Goal: Task Accomplishment & Management: Complete application form

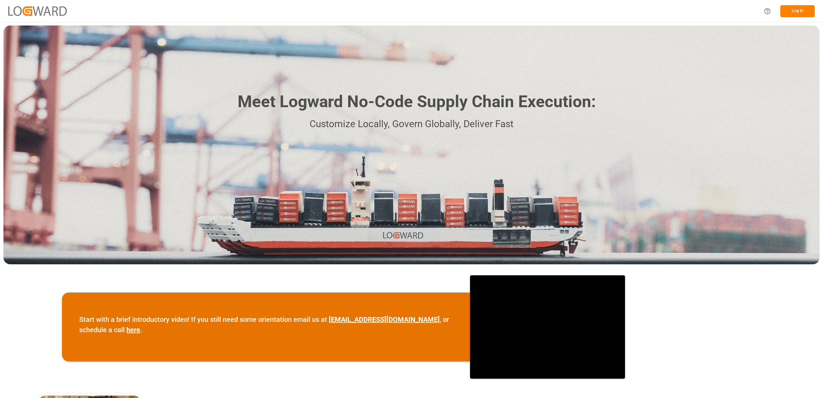
click at [793, 13] on button "Log In" at bounding box center [797, 11] width 34 height 12
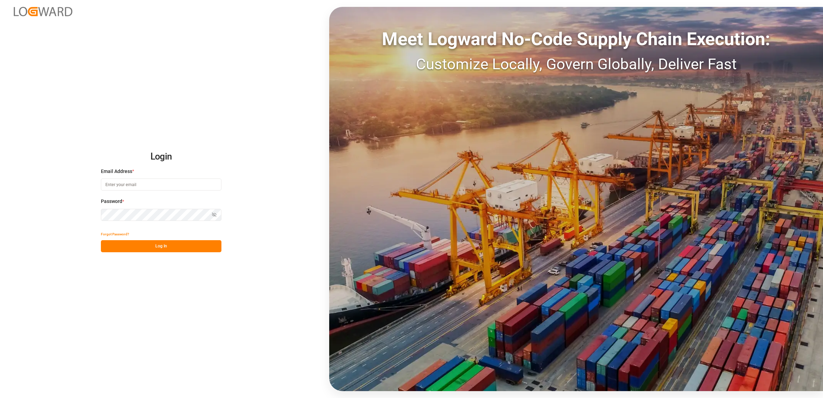
click at [118, 186] on input at bounding box center [161, 184] width 121 height 12
type input "jennifer.shi@jamindustries.com"
click at [126, 246] on button "Log In" at bounding box center [161, 246] width 121 height 12
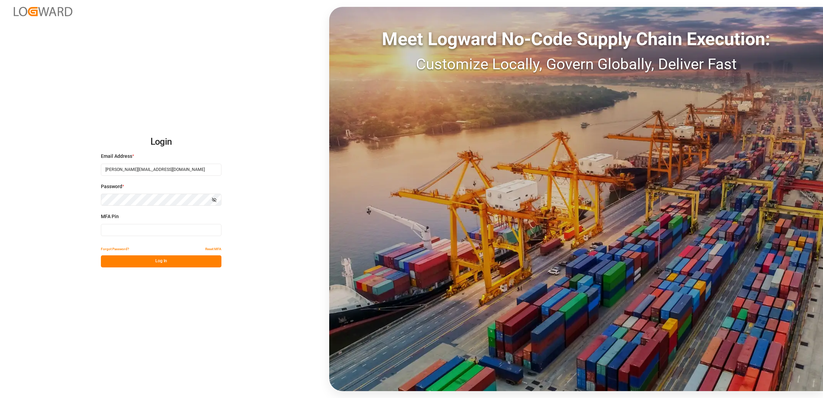
click at [126, 228] on input at bounding box center [161, 230] width 121 height 12
type input "404878"
click at [180, 259] on button "Log In" at bounding box center [161, 261] width 121 height 12
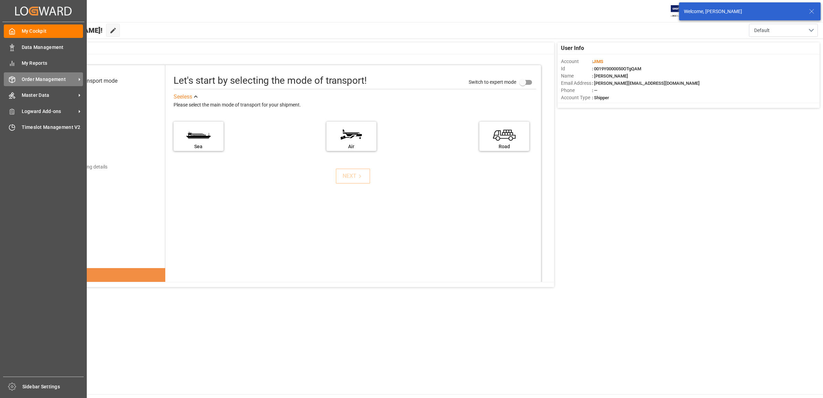
click at [50, 78] on span "Order Management" at bounding box center [49, 79] width 54 height 7
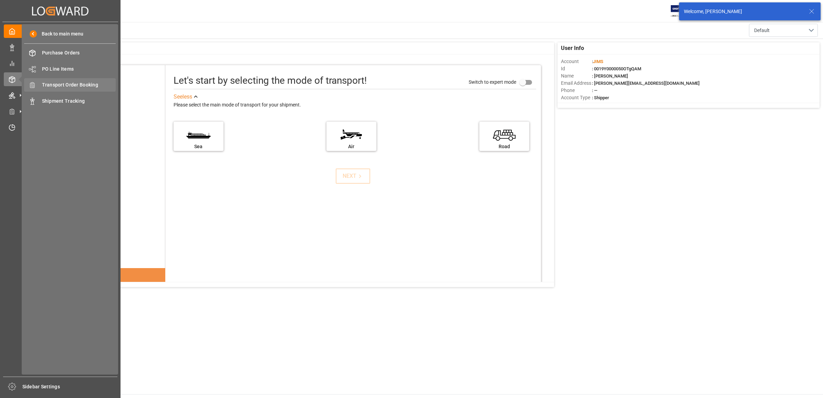
click at [77, 83] on span "Transport Order Booking" at bounding box center [79, 84] width 74 height 7
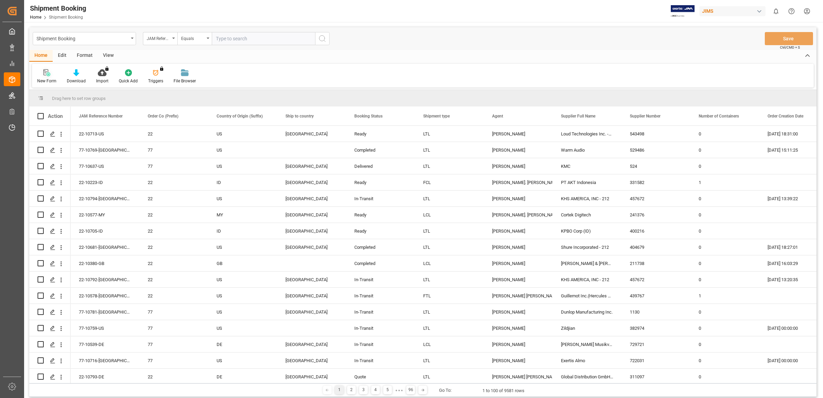
click at [45, 73] on icon at bounding box center [45, 72] width 5 height 6
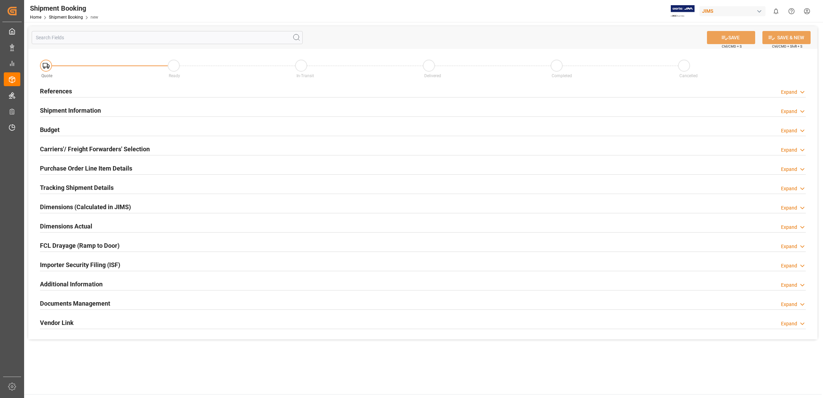
click at [56, 88] on h2 "References" at bounding box center [56, 90] width 32 height 9
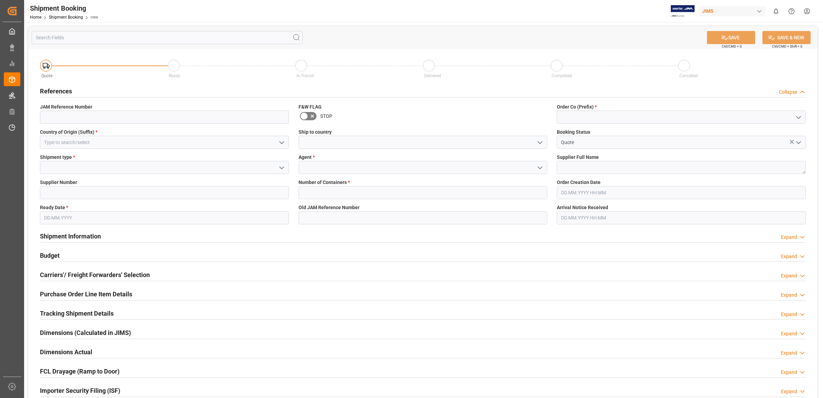
click at [797, 114] on icon "open menu" at bounding box center [798, 117] width 8 height 8
click at [579, 149] on div "77" at bounding box center [681, 147] width 248 height 15
type input "77"
click at [540, 171] on icon "open menu" at bounding box center [540, 168] width 8 height 8
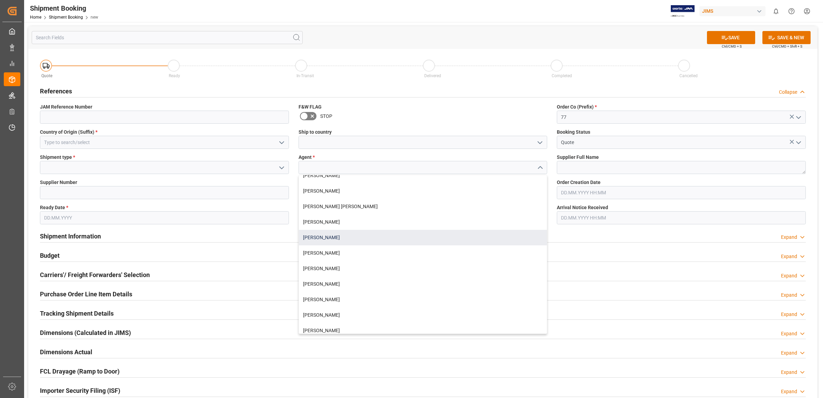
scroll to position [43, 0]
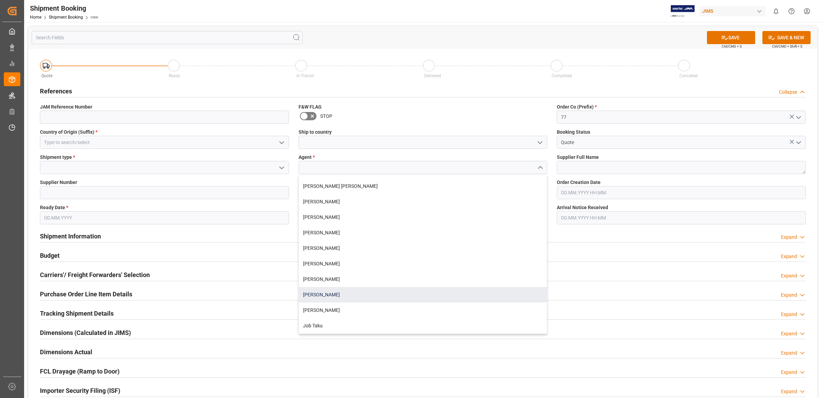
click at [333, 295] on div "[PERSON_NAME]" at bounding box center [423, 294] width 248 height 15
type input "[PERSON_NAME]"
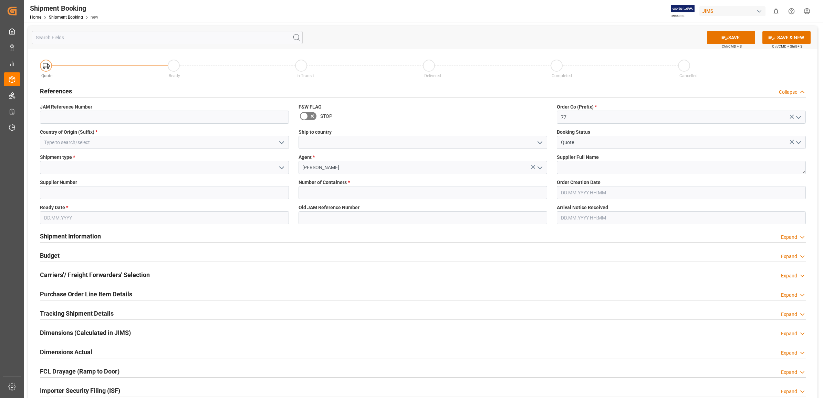
click at [279, 140] on icon "open menu" at bounding box center [282, 142] width 8 height 8
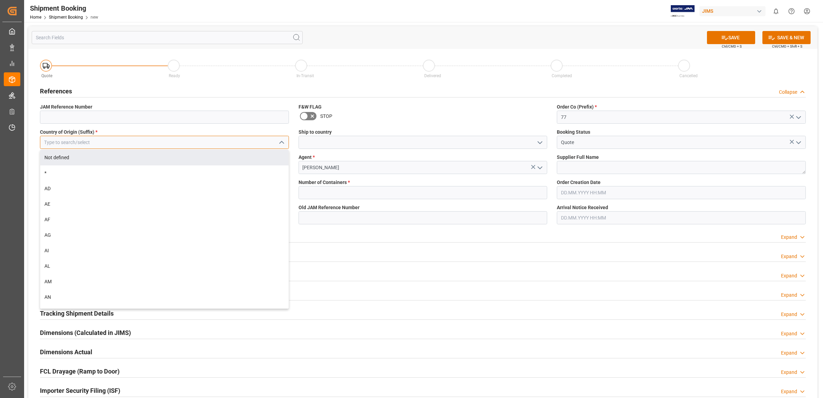
click at [107, 140] on input at bounding box center [164, 142] width 249 height 13
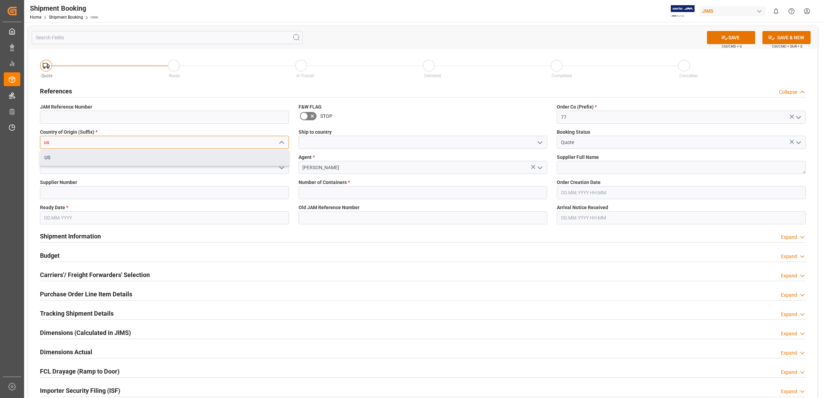
click at [88, 161] on div "US" at bounding box center [164, 157] width 248 height 15
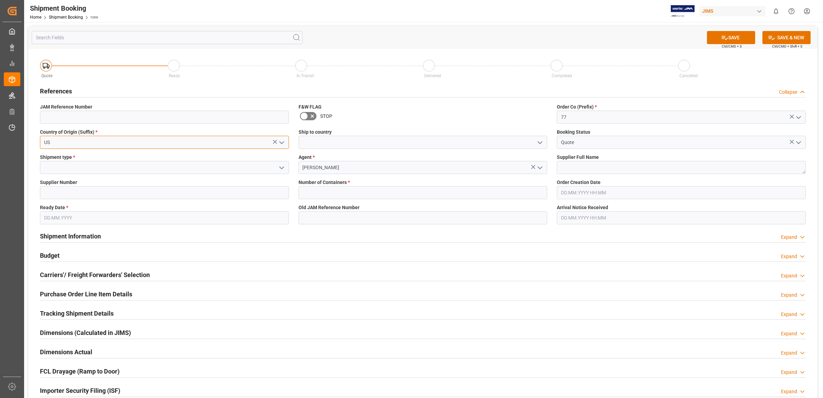
type input "US"
click at [90, 169] on input at bounding box center [164, 167] width 249 height 13
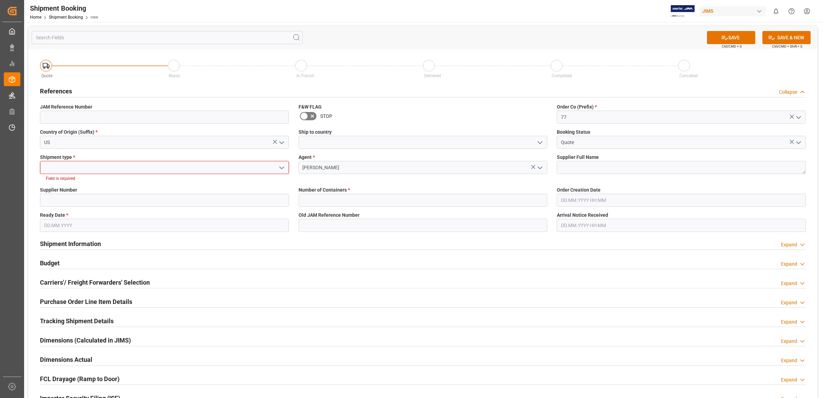
click at [278, 166] on icon "open menu" at bounding box center [282, 168] width 8 height 8
click at [61, 214] on div "LTL" at bounding box center [164, 213] width 248 height 15
type input "LTL"
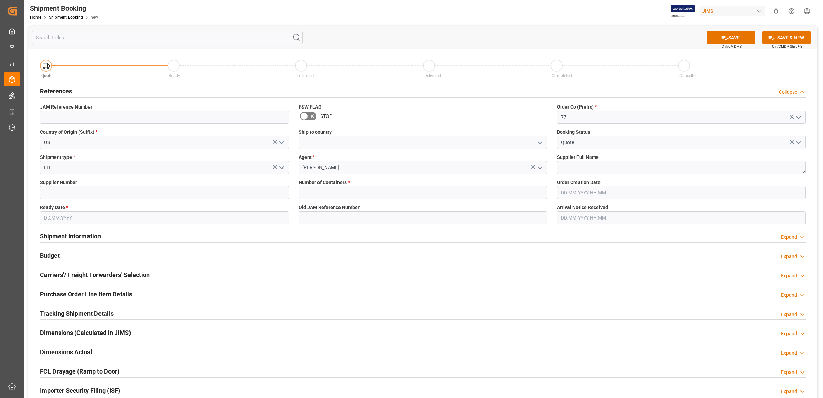
click at [92, 220] on input "text" at bounding box center [164, 217] width 249 height 13
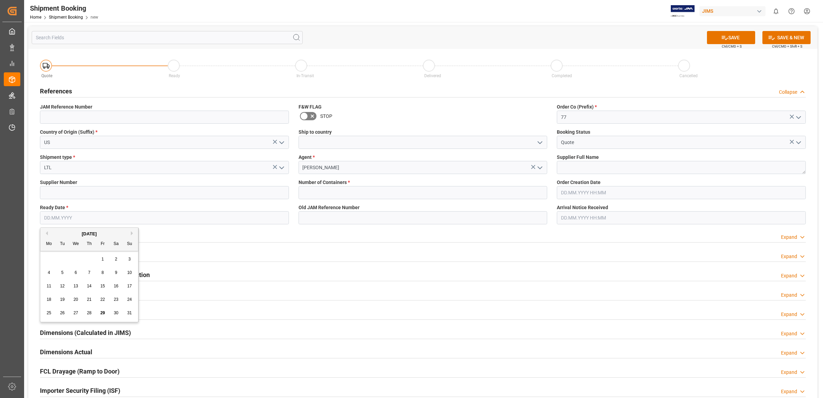
type input "[DATE]"
type input "77-10570-GB"
type input "1199"
type input "0"
click at [103, 314] on span "29" at bounding box center [102, 312] width 4 height 5
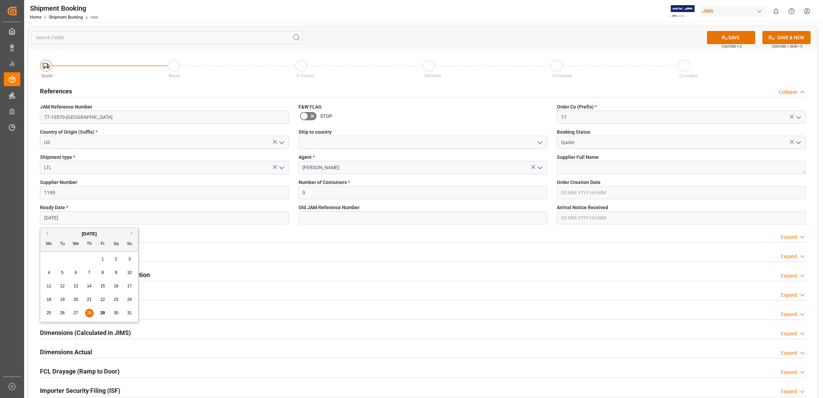
type input "[DATE]"
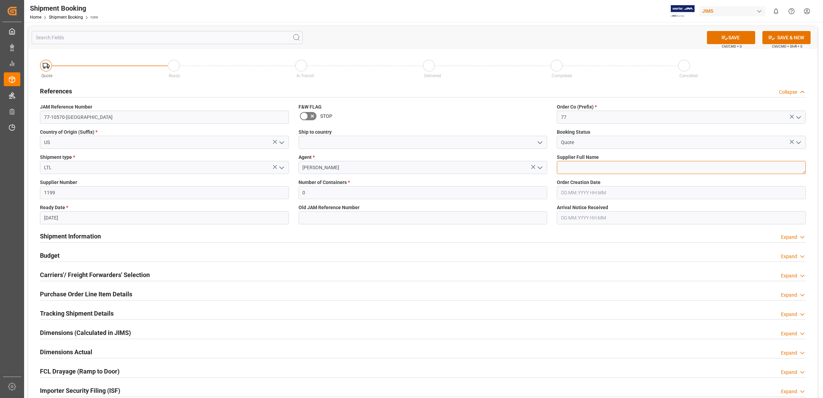
click at [611, 165] on textarea at bounding box center [681, 167] width 249 height 13
type textarea "225643"
click at [737, 35] on button "SAVE" at bounding box center [731, 37] width 48 height 13
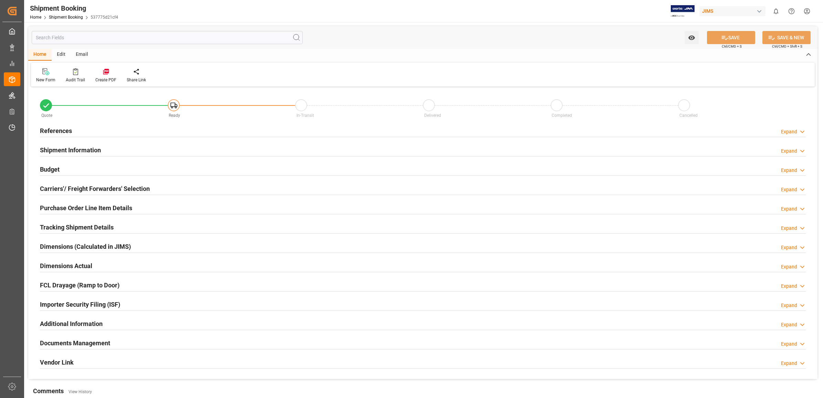
type input "0"
type input "[DATE]"
click at [54, 129] on h2 "References" at bounding box center [56, 130] width 32 height 9
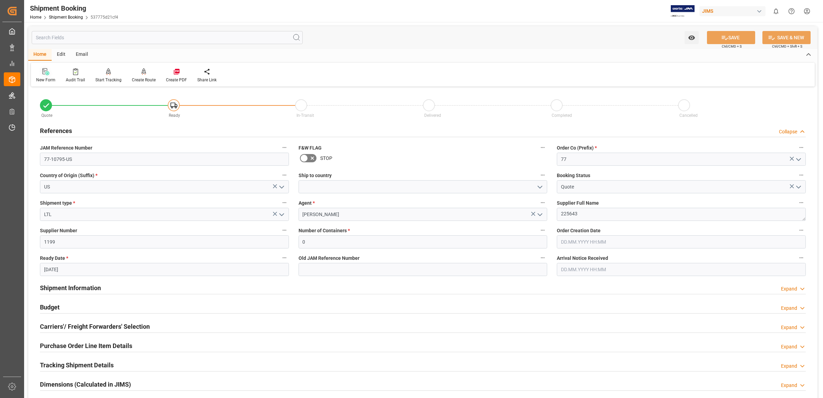
click at [45, 74] on icon at bounding box center [47, 73] width 4 height 4
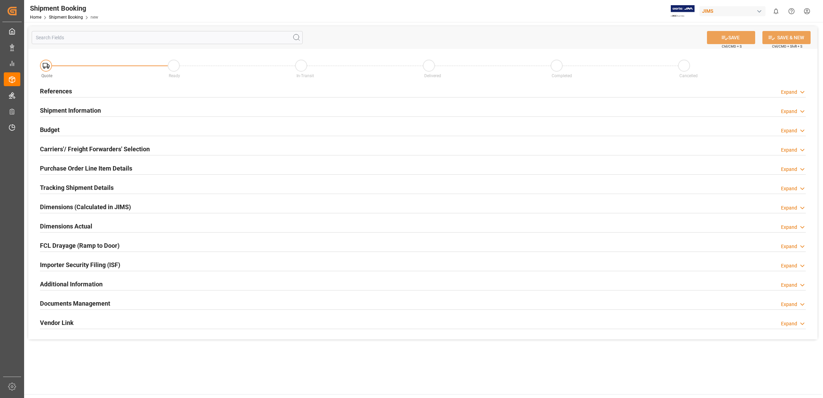
click at [61, 90] on h2 "References" at bounding box center [56, 90] width 32 height 9
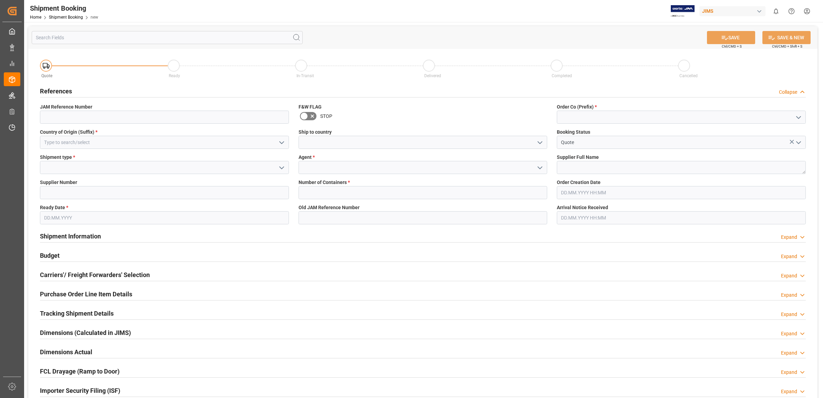
click at [797, 119] on icon "open menu" at bounding box center [798, 117] width 8 height 8
click at [604, 149] on div "77" at bounding box center [681, 147] width 248 height 15
type input "77"
click at [540, 164] on icon "open menu" at bounding box center [540, 168] width 8 height 8
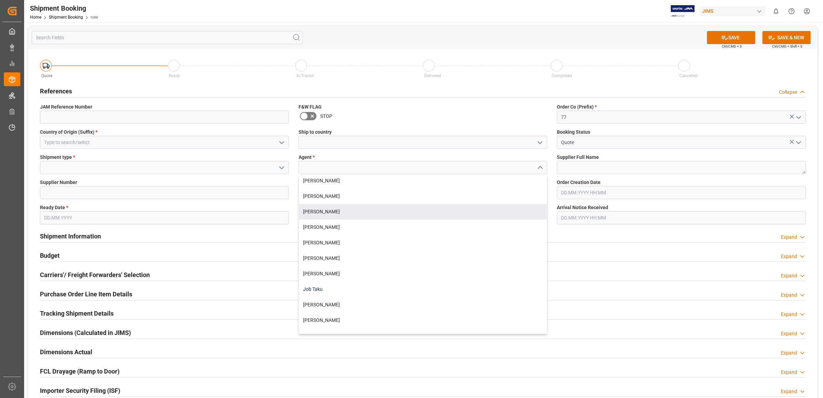
scroll to position [86, 0]
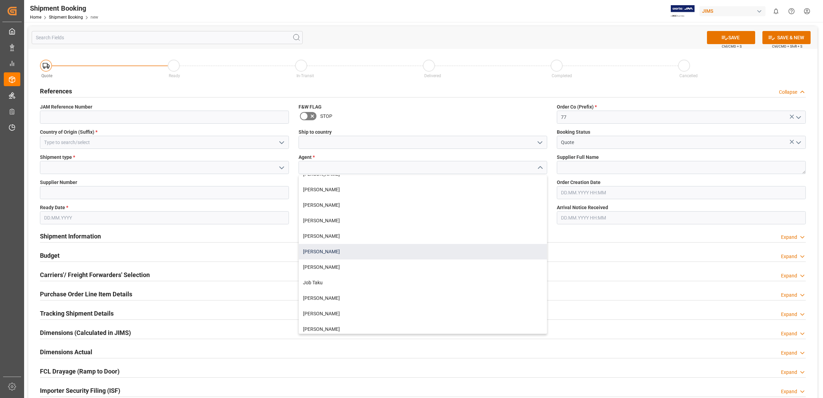
click at [336, 251] on div "[PERSON_NAME]" at bounding box center [423, 251] width 248 height 15
type input "[PERSON_NAME]"
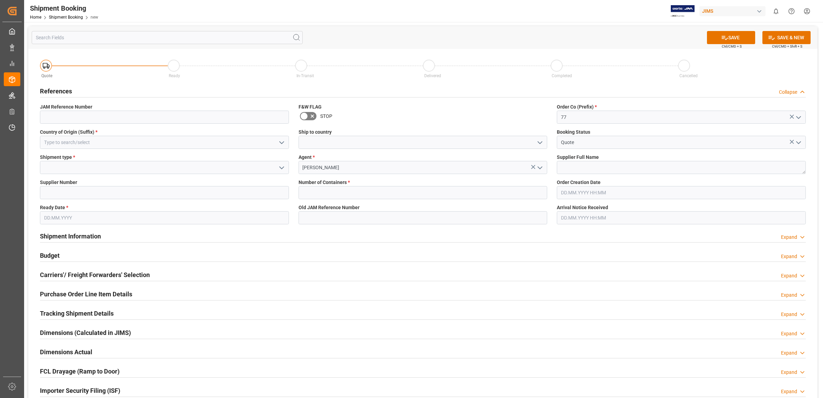
click at [278, 139] on icon "open menu" at bounding box center [282, 142] width 8 height 8
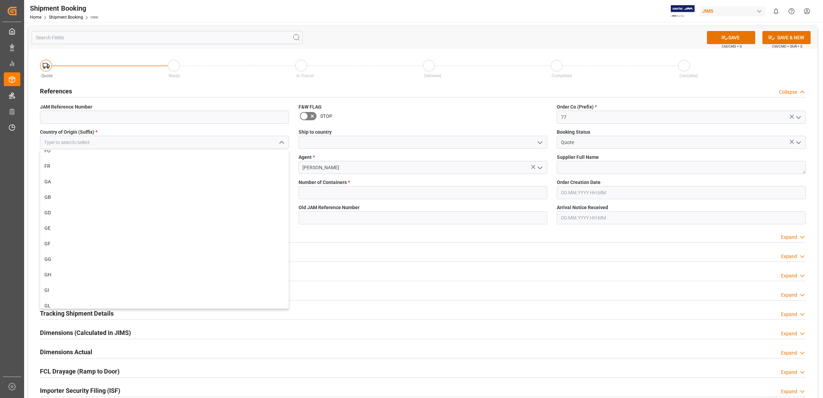
scroll to position [1205, 0]
click at [54, 211] on div "GB" at bounding box center [164, 207] width 248 height 15
type input "GB"
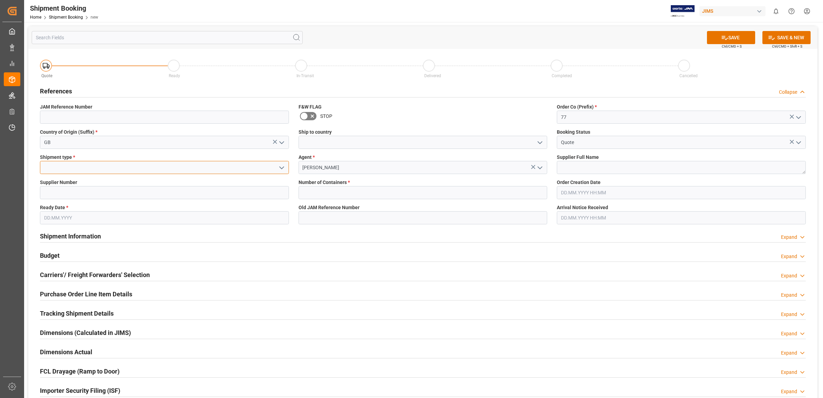
click at [66, 166] on input at bounding box center [164, 167] width 249 height 13
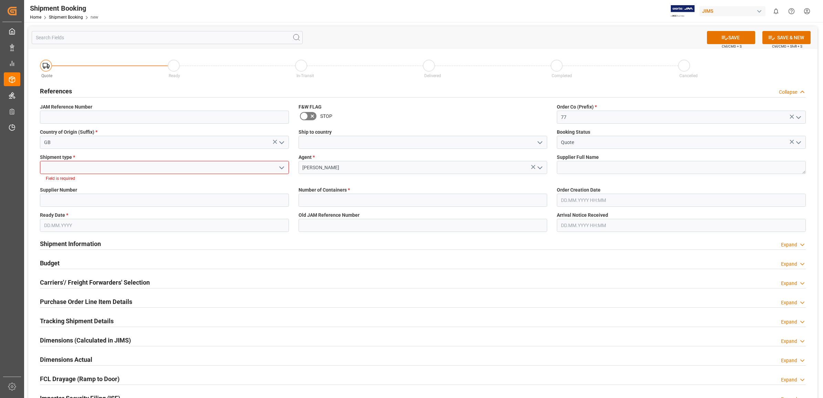
click at [276, 167] on button "open menu" at bounding box center [281, 167] width 10 height 11
click at [76, 214] on div "LTL" at bounding box center [164, 213] width 248 height 15
type input "LTL"
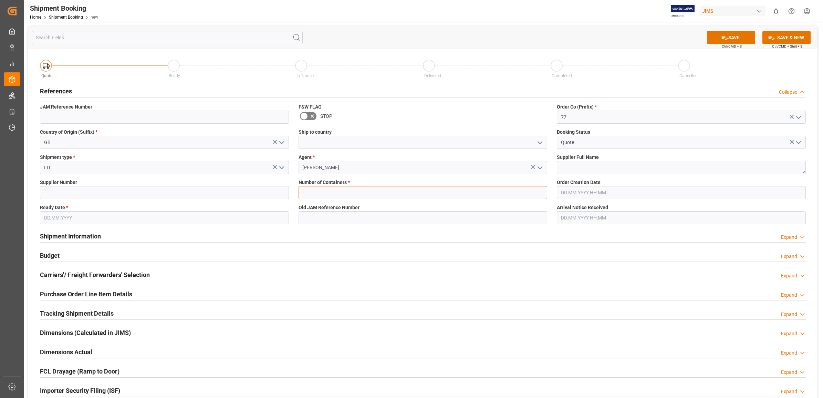
click at [328, 195] on input "text" at bounding box center [423, 192] width 249 height 13
type input "0"
click at [407, 227] on div "Shipment Information Expand" at bounding box center [422, 236] width 775 height 19
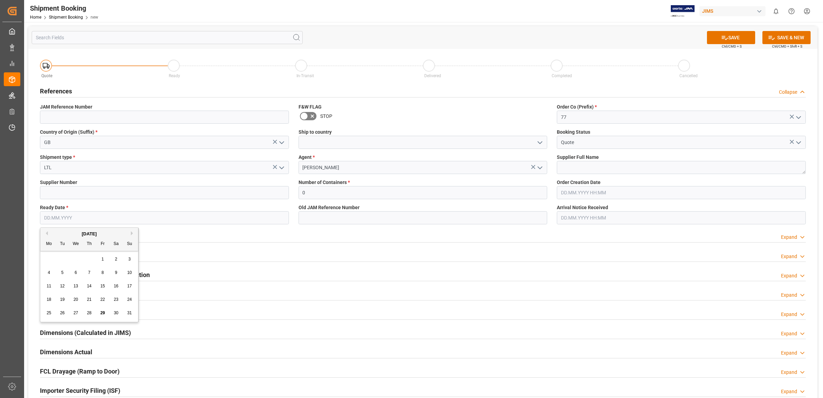
click at [145, 220] on input "text" at bounding box center [164, 217] width 249 height 13
type input "[DATE]"
type input "77-10570-GB"
type input "1199"
click at [581, 165] on textarea at bounding box center [681, 167] width 249 height 13
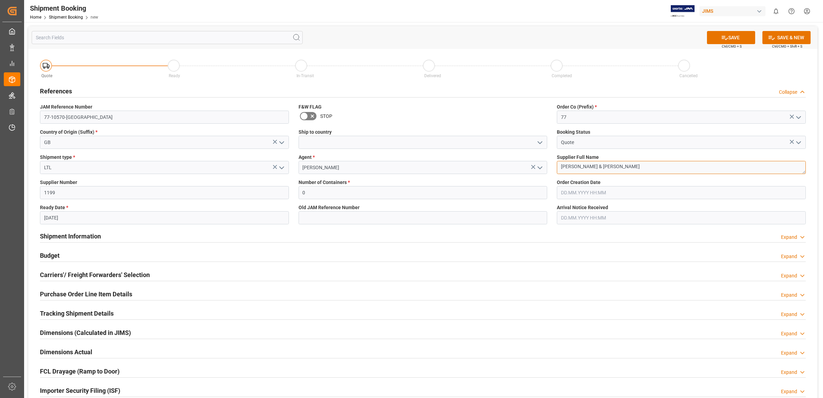
type textarea "[PERSON_NAME] & [PERSON_NAME]"
click at [60, 190] on input "1199" at bounding box center [164, 192] width 249 height 13
type input "1285"
click at [408, 240] on div "Shipment Information Expand" at bounding box center [423, 235] width 766 height 13
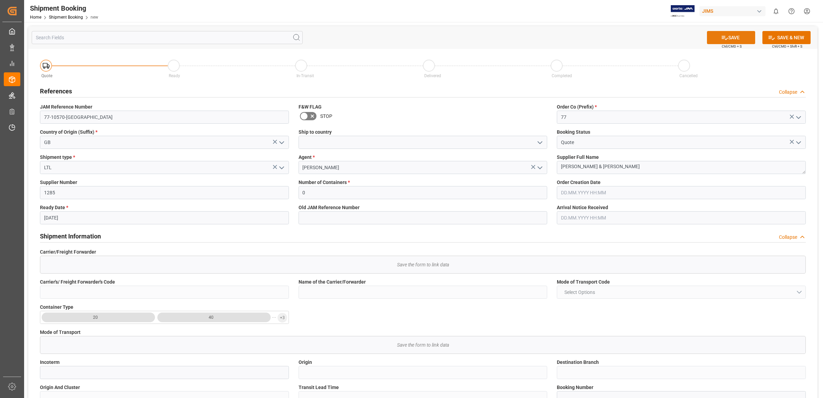
click at [730, 36] on button "SAVE" at bounding box center [731, 37] width 48 height 13
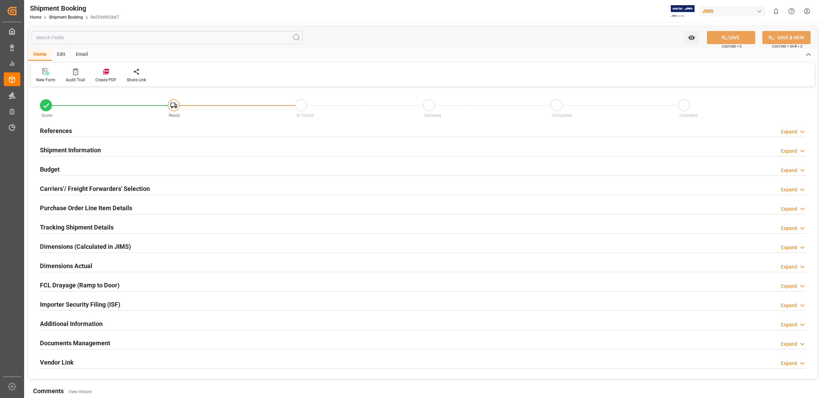
type input "0"
type input "[DATE]"
click at [59, 128] on h2 "References" at bounding box center [56, 130] width 32 height 9
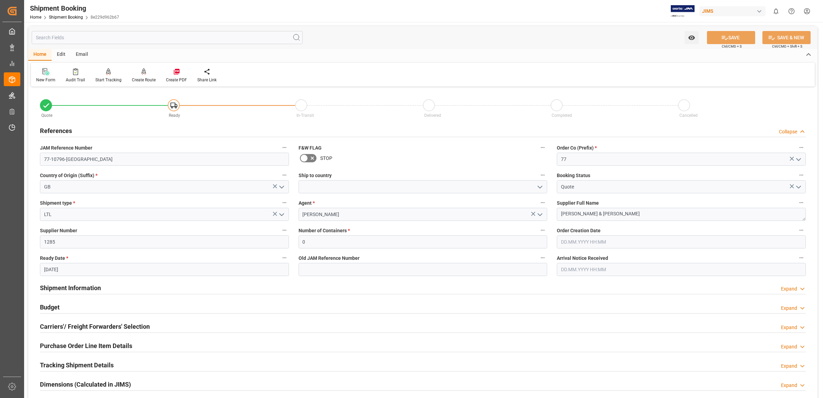
click at [45, 71] on icon at bounding box center [45, 71] width 7 height 7
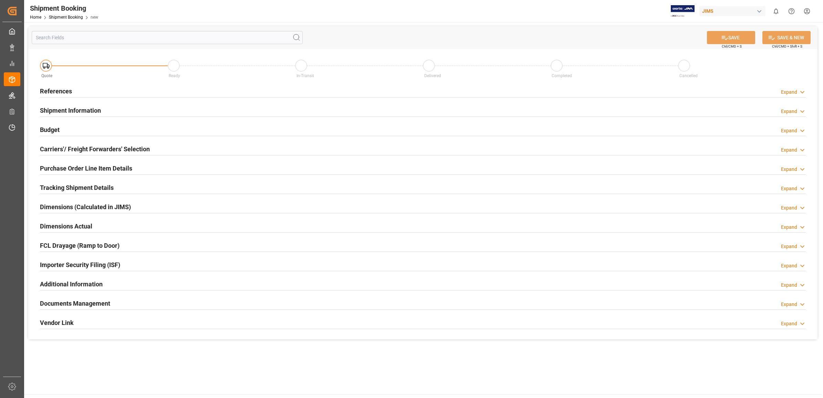
click at [58, 90] on h2 "References" at bounding box center [56, 90] width 32 height 9
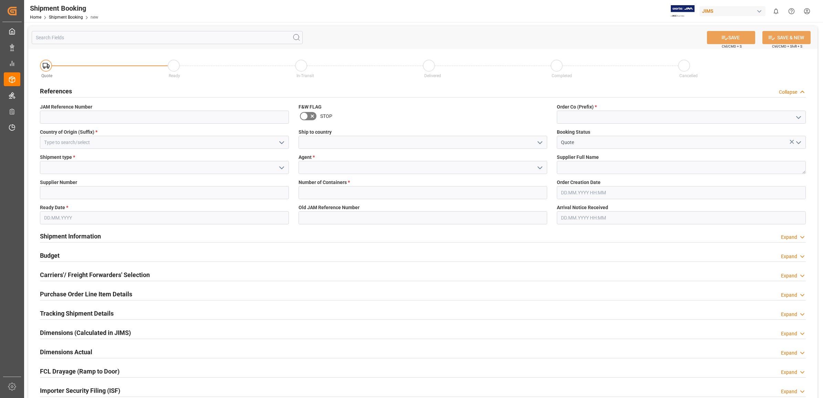
click at [57, 90] on h2 "References" at bounding box center [56, 90] width 32 height 9
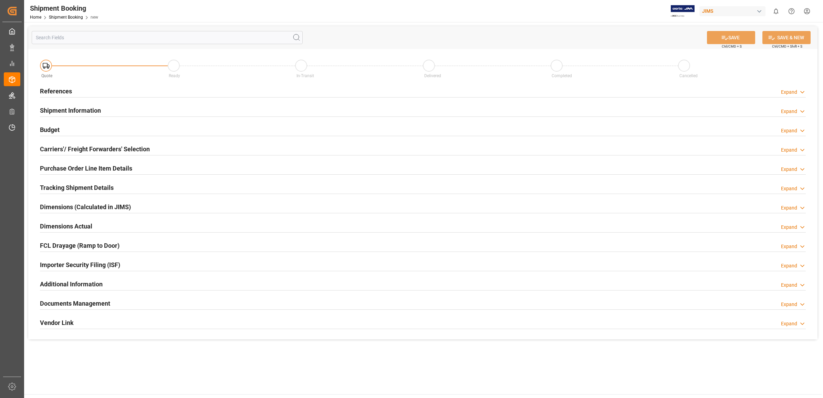
click at [64, 88] on h2 "References" at bounding box center [56, 90] width 32 height 9
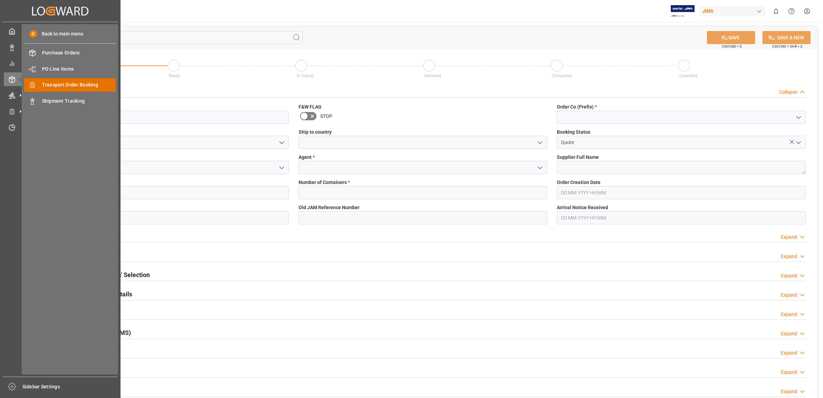
click at [72, 85] on span "Transport Order Booking" at bounding box center [79, 84] width 74 height 7
